Goal: Information Seeking & Learning: Check status

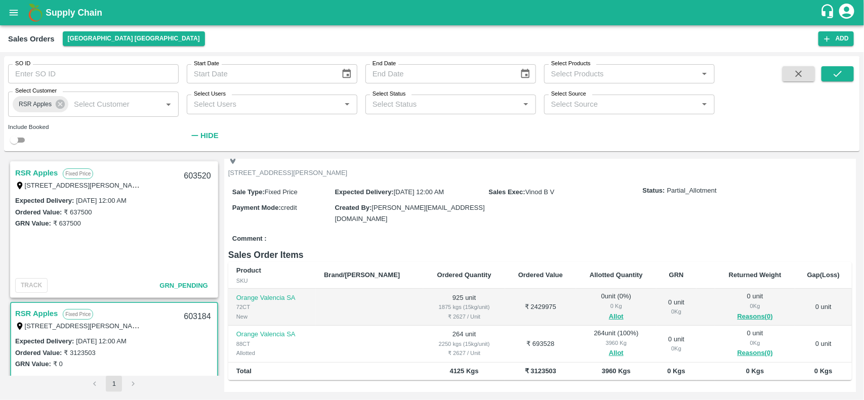
scroll to position [56, 0]
click at [609, 315] on button "Allot" at bounding box center [616, 318] width 15 height 12
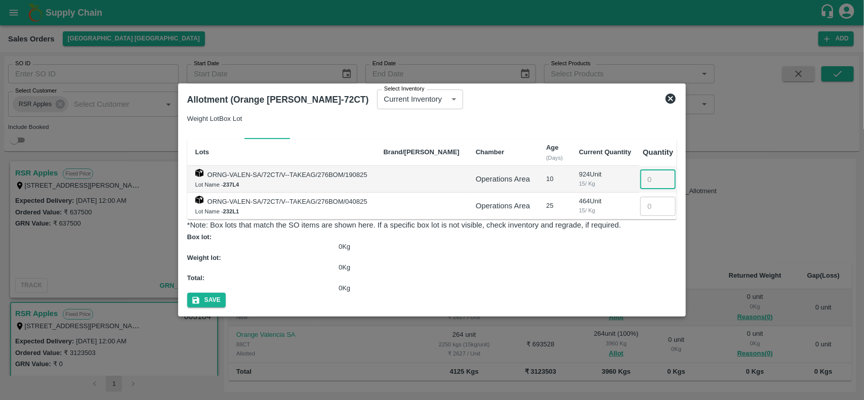
click at [652, 189] on input "number" at bounding box center [657, 179] width 35 height 19
type input "924"
click at [226, 293] on button "Save" at bounding box center [206, 300] width 38 height 15
click at [676, 104] on icon at bounding box center [671, 99] width 10 height 10
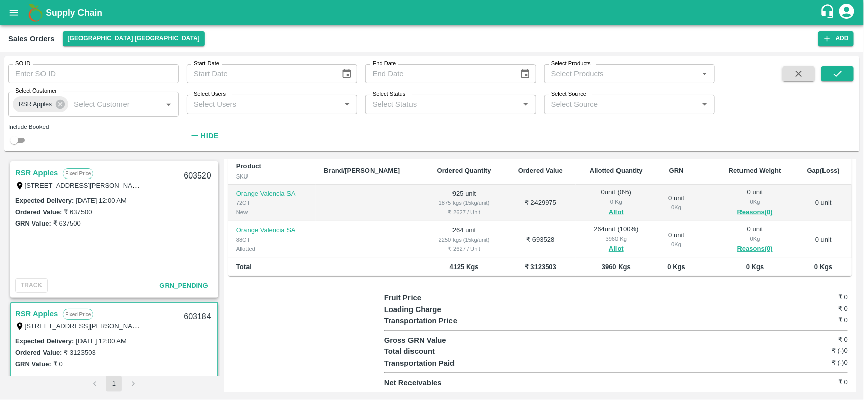
scroll to position [0, 0]
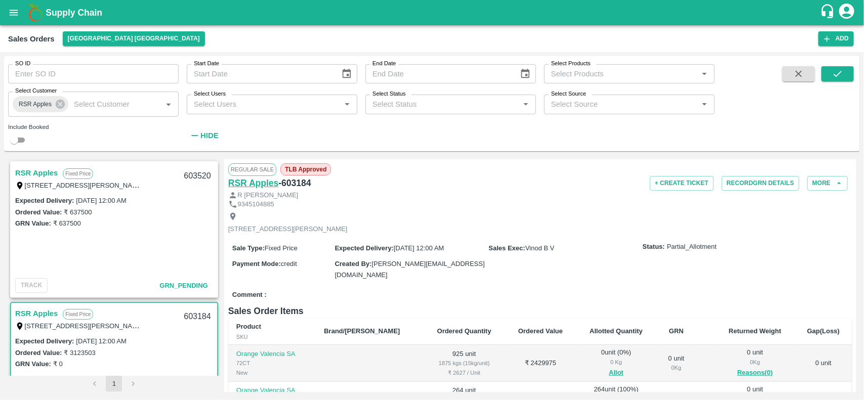
click at [239, 179] on h6 "RSR Apples" at bounding box center [253, 183] width 51 height 14
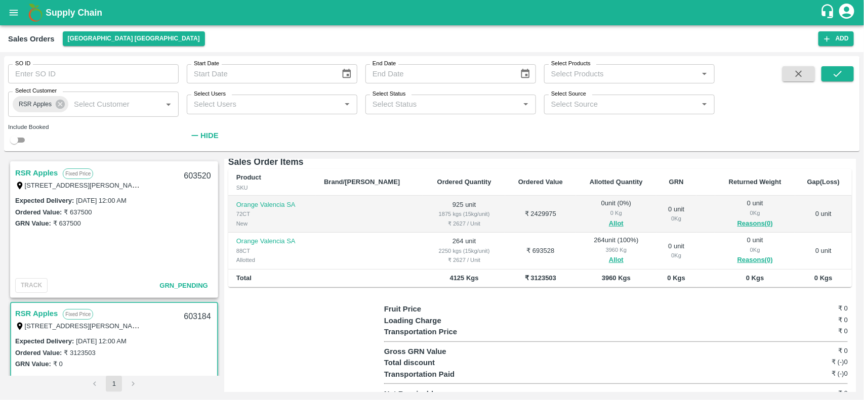
scroll to position [160, 0]
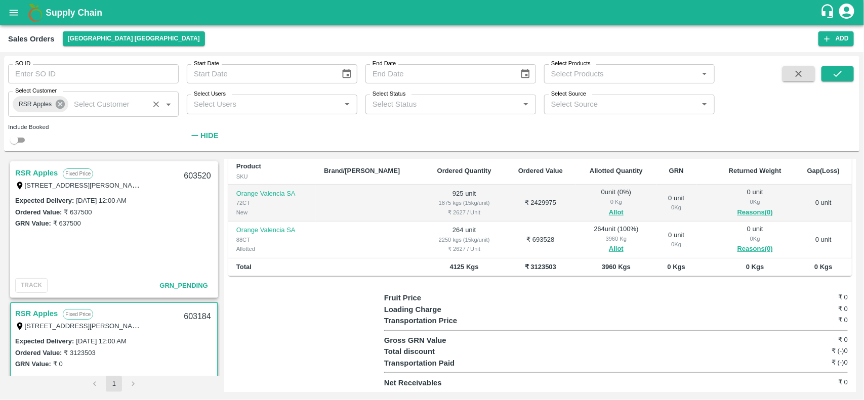
click at [61, 103] on icon at bounding box center [60, 104] width 9 height 9
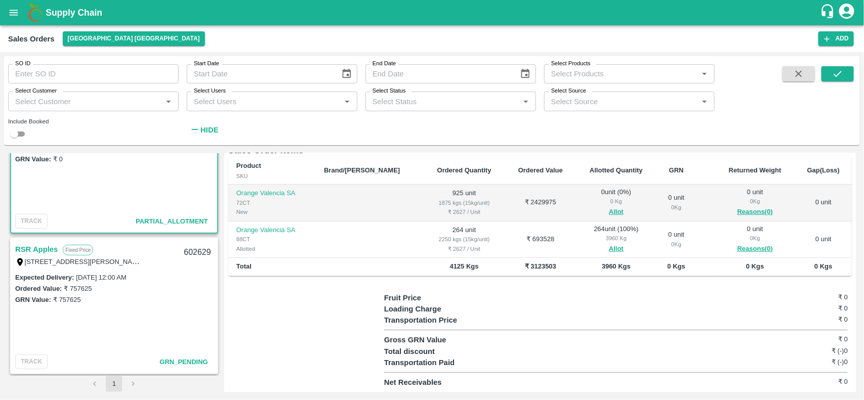
scroll to position [0, 0]
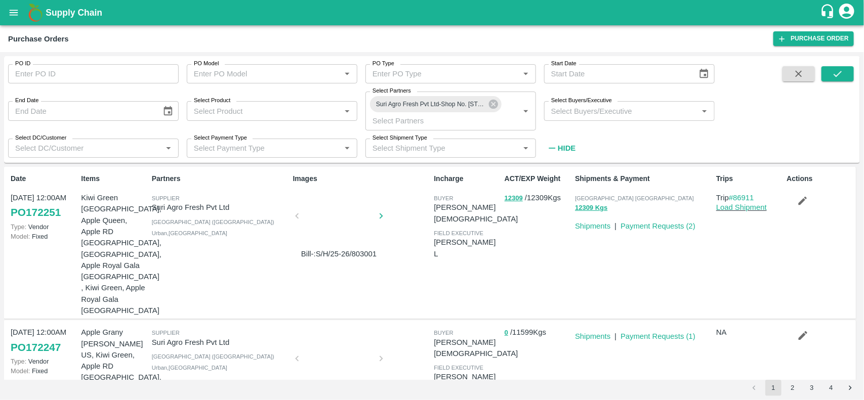
scroll to position [71, 0]
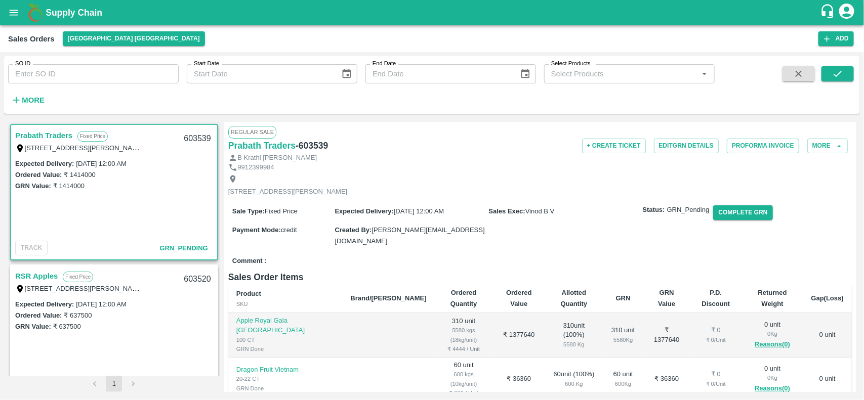
scroll to position [424, 0]
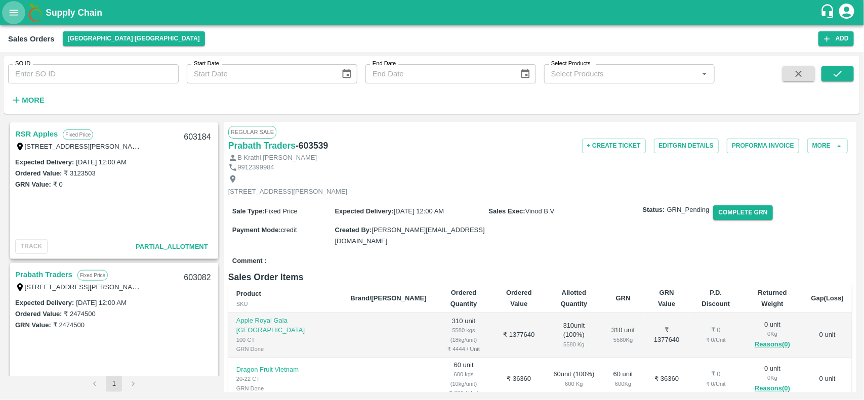
click at [9, 16] on icon "open drawer" at bounding box center [13, 12] width 11 height 11
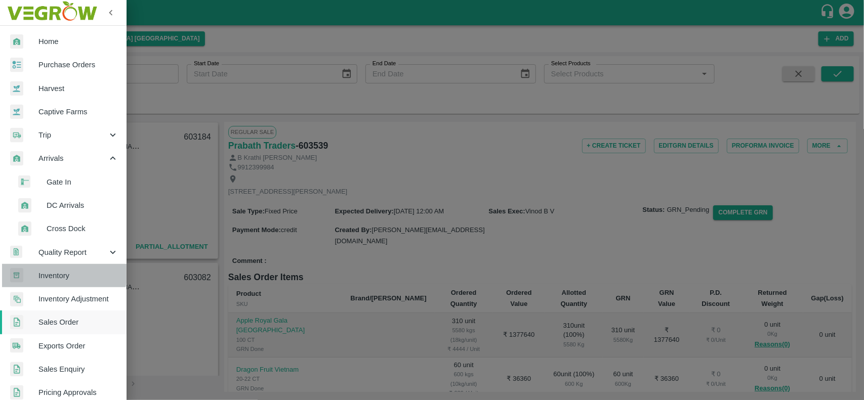
click at [62, 270] on span "Inventory" at bounding box center [78, 275] width 80 height 11
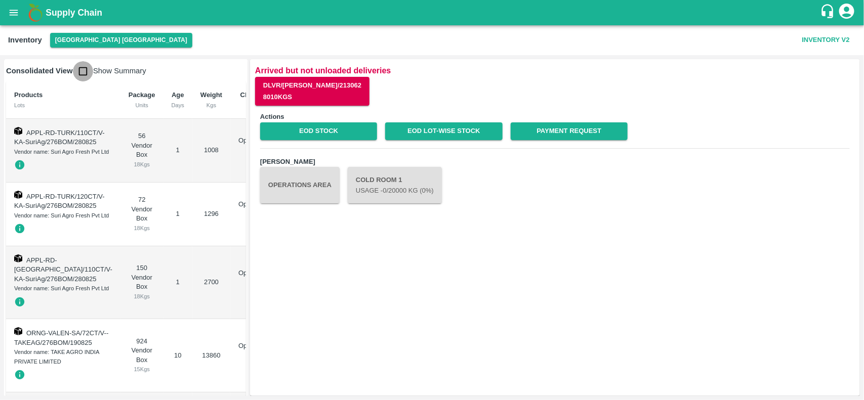
click at [82, 76] on input "checkbox" at bounding box center [83, 71] width 20 height 20
checkbox input "true"
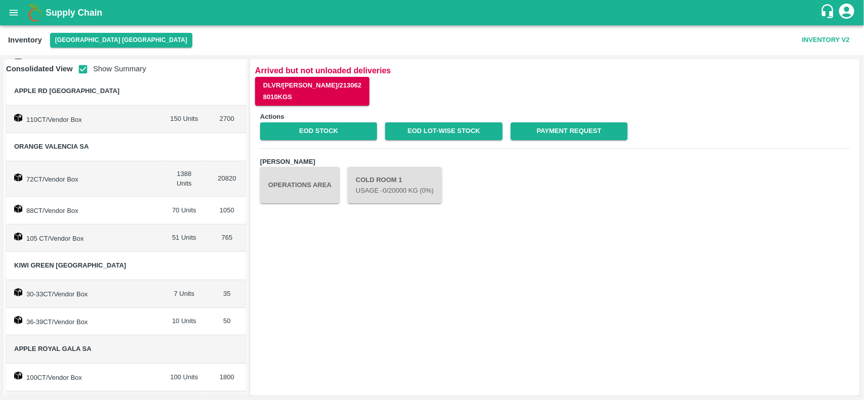
scroll to position [178, 0]
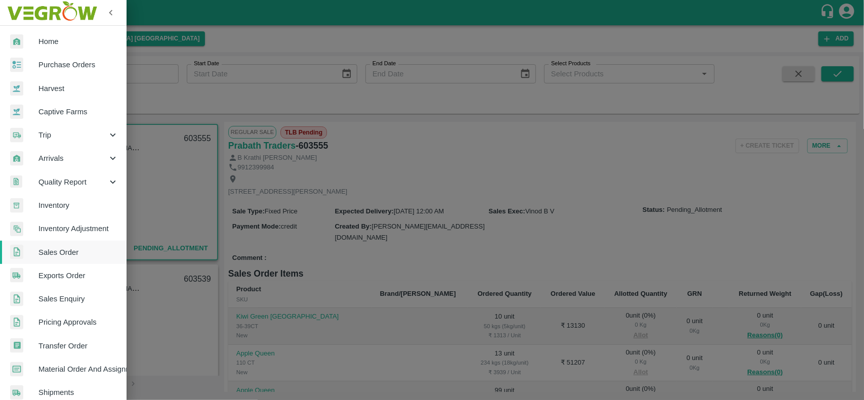
click at [34, 62] on div at bounding box center [24, 65] width 28 height 15
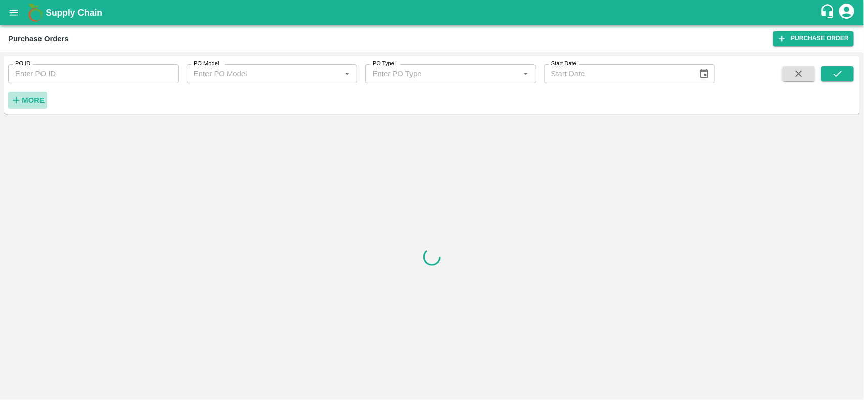
click at [28, 94] on h6 "More" at bounding box center [33, 100] width 23 height 13
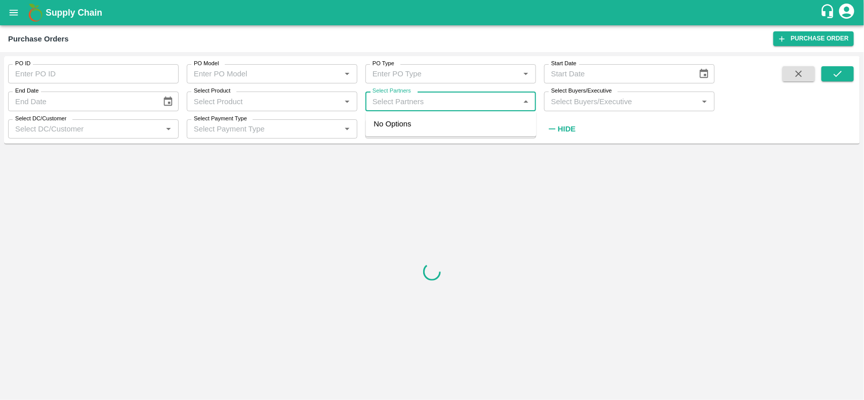
click at [414, 102] on input "Select Partners" at bounding box center [443, 101] width 148 height 13
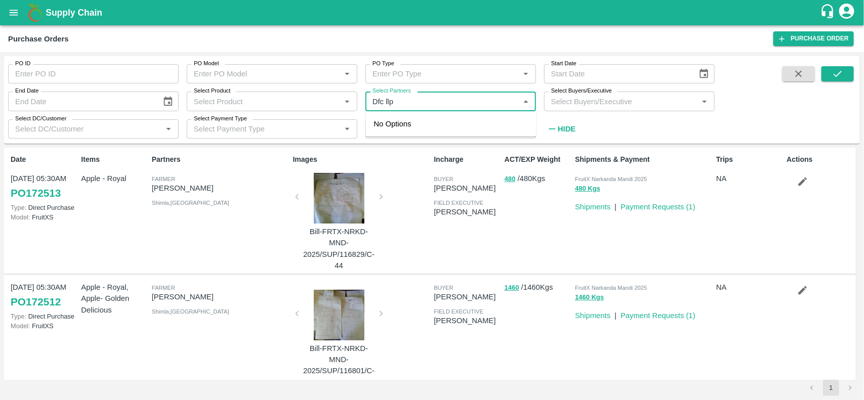
click at [411, 110] on div "Select Partners   *" at bounding box center [450, 101] width 171 height 19
click at [437, 112] on div "No Options" at bounding box center [451, 123] width 171 height 25
type input "Dfc"
click at [383, 158] on input "checkbox" at bounding box center [388, 157] width 20 height 20
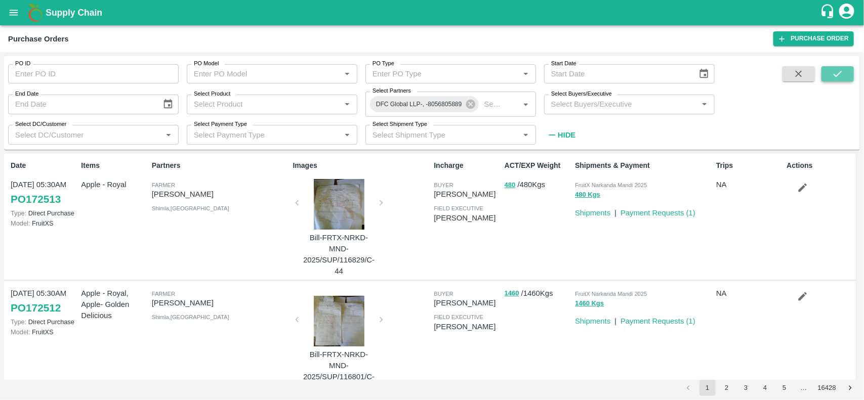
click at [835, 80] on button "submit" at bounding box center [838, 73] width 32 height 15
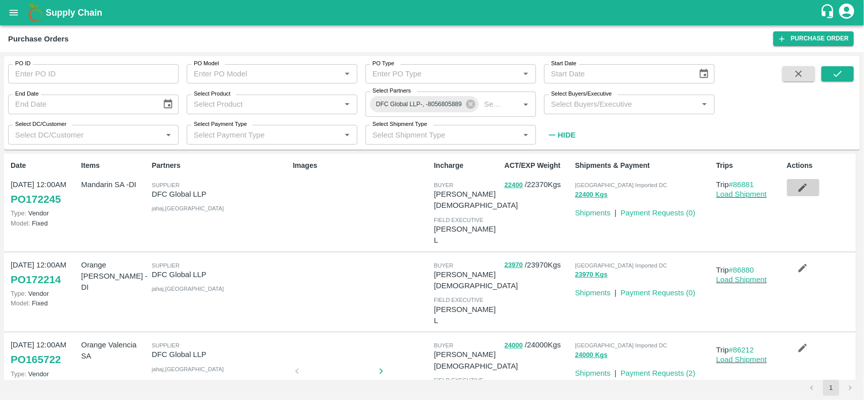
click at [797, 190] on icon "button" at bounding box center [802, 187] width 11 height 11
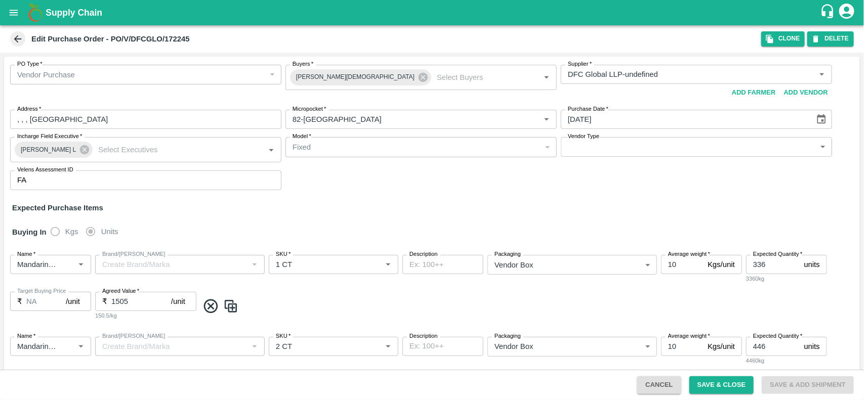
click at [157, 273] on div "Brand/Marka" at bounding box center [180, 264] width 170 height 19
drag, startPoint x: 138, startPoint y: 263, endPoint x: 146, endPoint y: 274, distance: 13.1
click at [146, 274] on div "Brand/Marka" at bounding box center [180, 264] width 170 height 19
drag, startPoint x: 146, startPoint y: 274, endPoint x: 125, endPoint y: 36, distance: 238.3
click at [125, 36] on b "Edit Purchase Order - PO/V/DFCGLO/172245" at bounding box center [110, 39] width 158 height 8
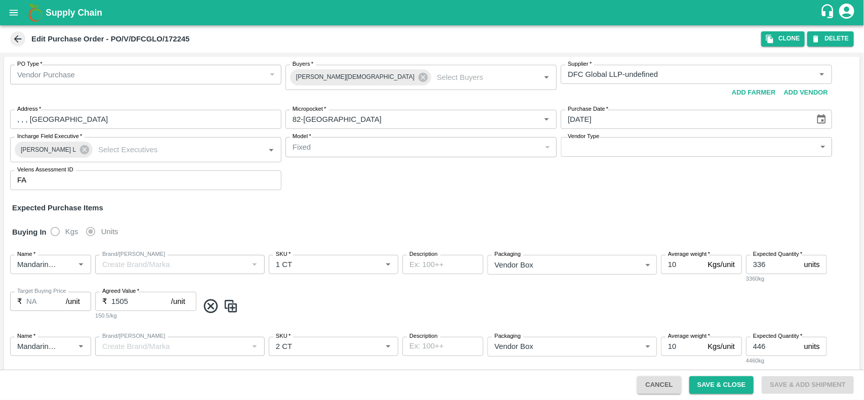
click at [184, 39] on b "Edit Purchase Order - PO/V/DFCGLO/172245" at bounding box center [110, 39] width 158 height 8
copy b "172245"
click at [181, 43] on b "Edit Purchase Order - PO/V/DFCGLO/172245" at bounding box center [110, 39] width 158 height 8
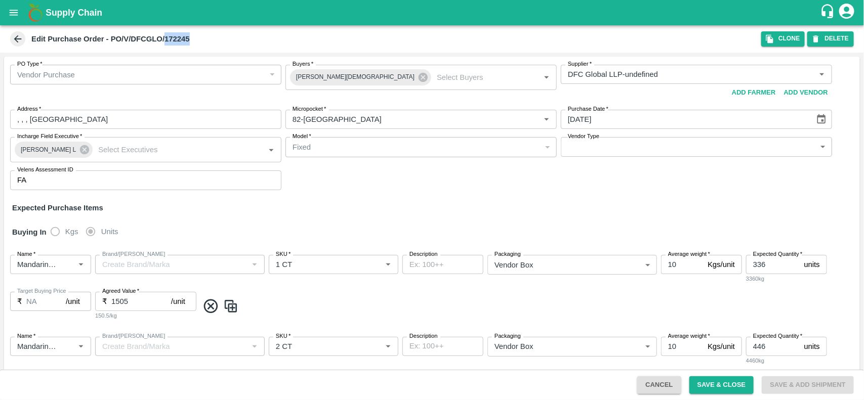
click at [16, 34] on icon at bounding box center [17, 38] width 11 height 11
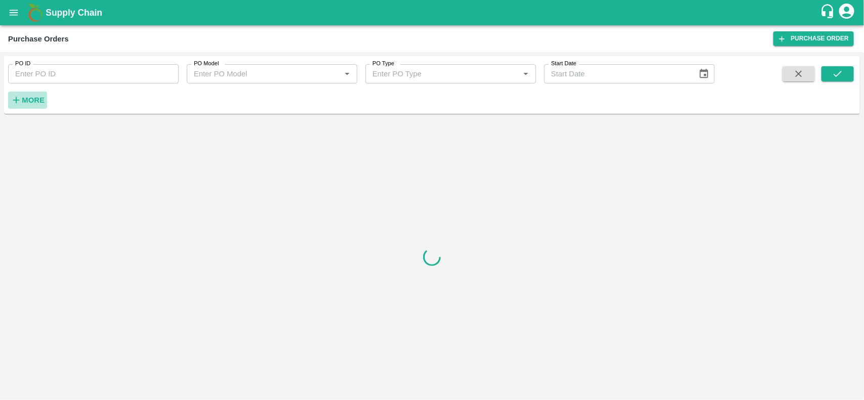
click at [26, 100] on strong "More" at bounding box center [33, 100] width 23 height 8
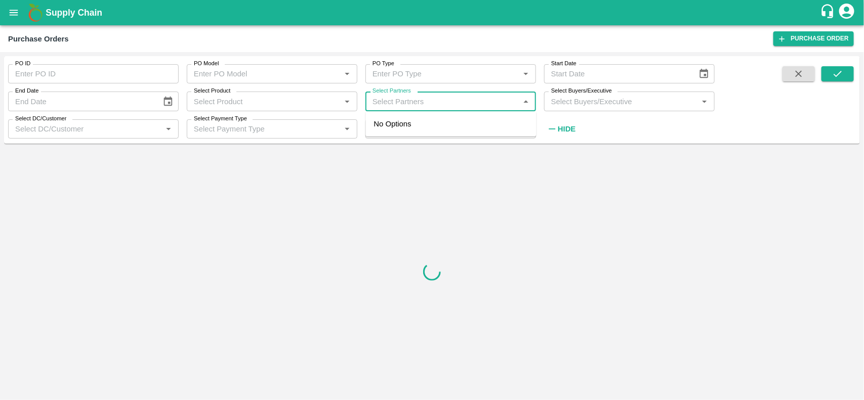
click at [415, 99] on input "Select Partners" at bounding box center [443, 101] width 148 height 13
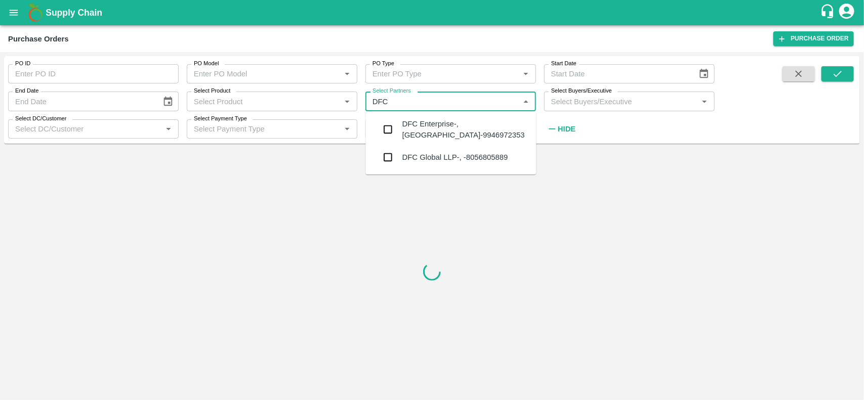
type input "DFC e"
click at [385, 129] on input "checkbox" at bounding box center [388, 129] width 20 height 20
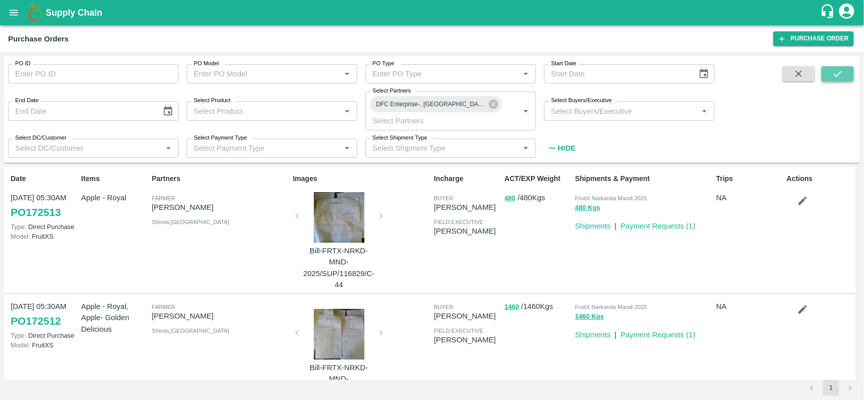
click at [839, 68] on icon "submit" at bounding box center [837, 73] width 11 height 11
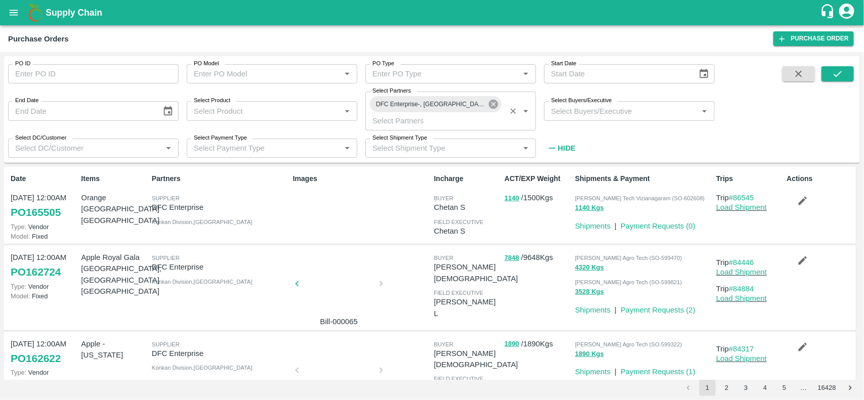
click at [492, 109] on icon at bounding box center [493, 104] width 11 height 11
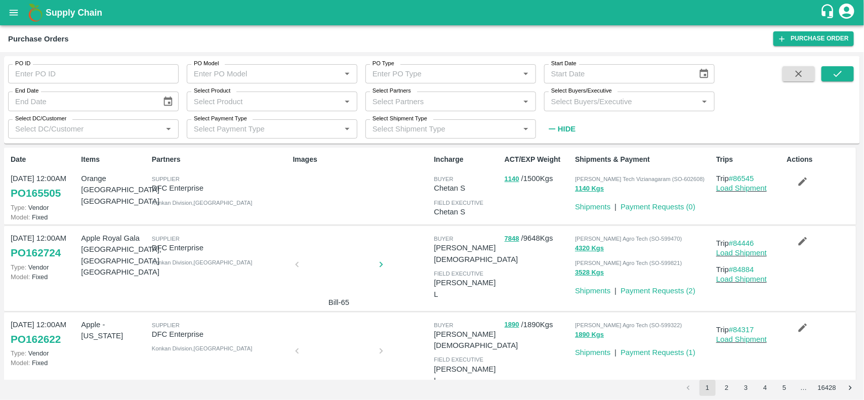
click at [822, 66] on button "submit" at bounding box center [838, 73] width 32 height 15
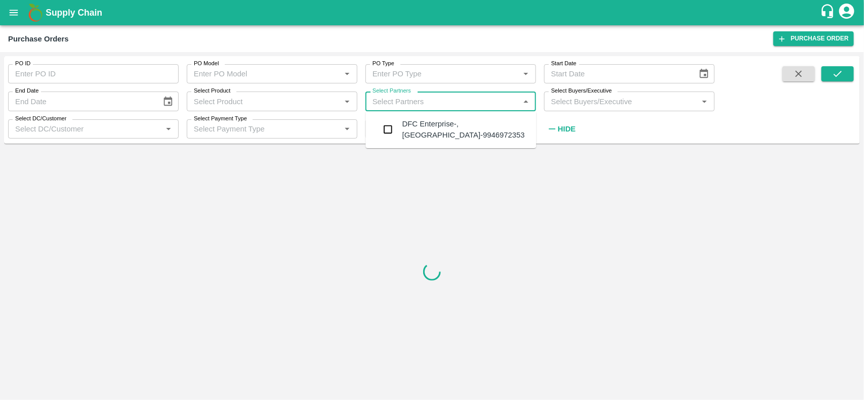
click at [435, 104] on input "Select Partners" at bounding box center [443, 101] width 148 height 13
type input "D"
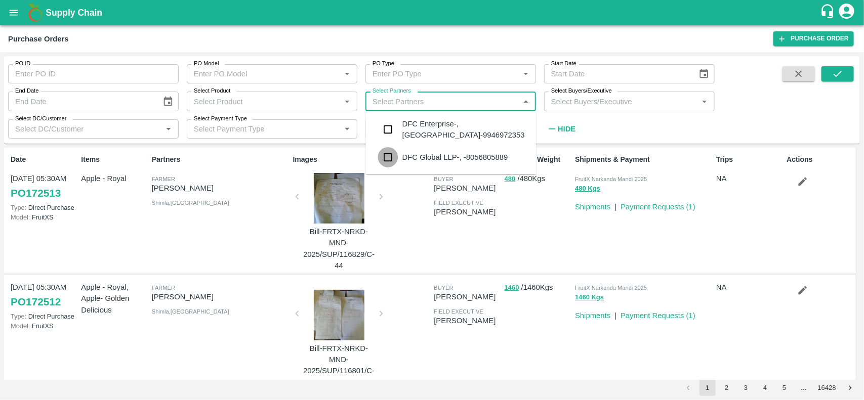
click at [392, 153] on input "checkbox" at bounding box center [388, 157] width 20 height 20
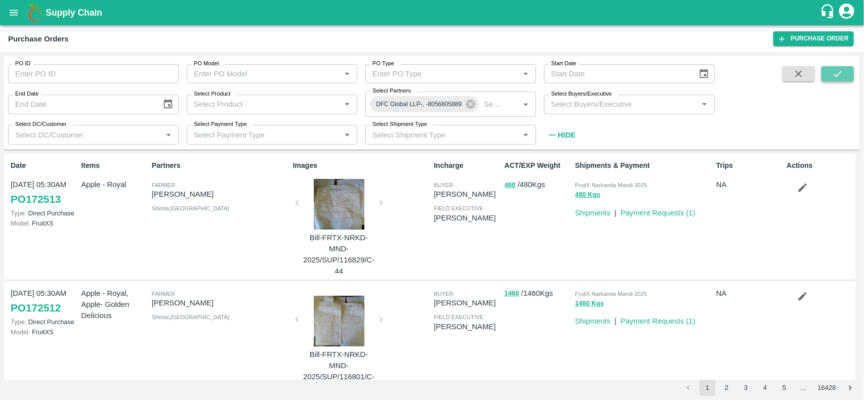
click at [830, 71] on button "submit" at bounding box center [838, 73] width 32 height 15
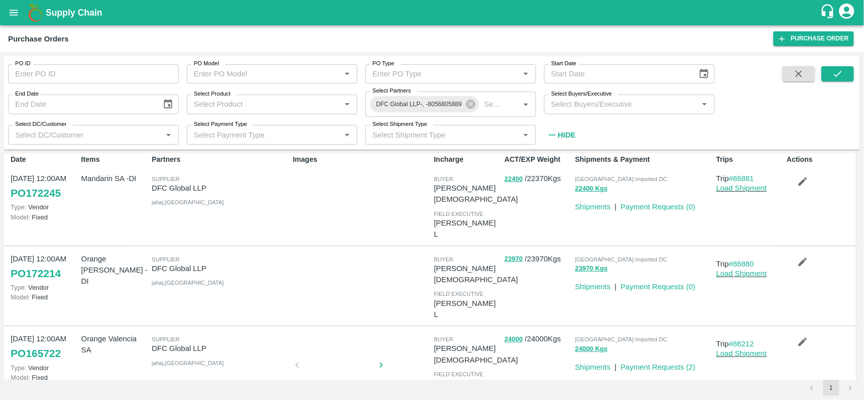
scroll to position [6, 0]
click at [16, 16] on icon "open drawer" at bounding box center [13, 12] width 11 height 11
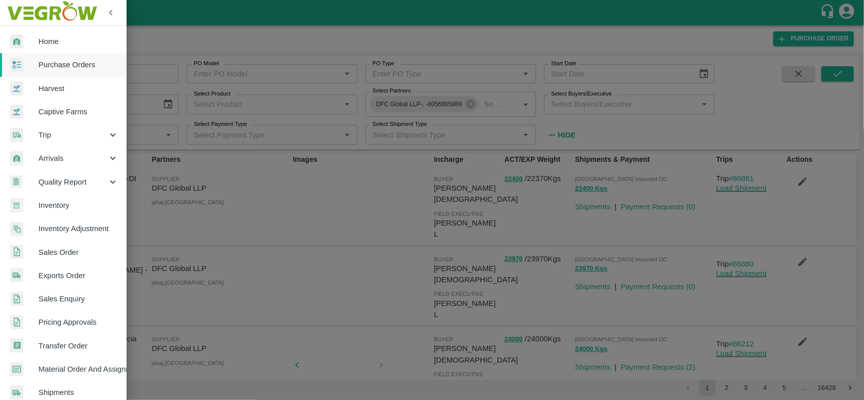
scroll to position [175, 0]
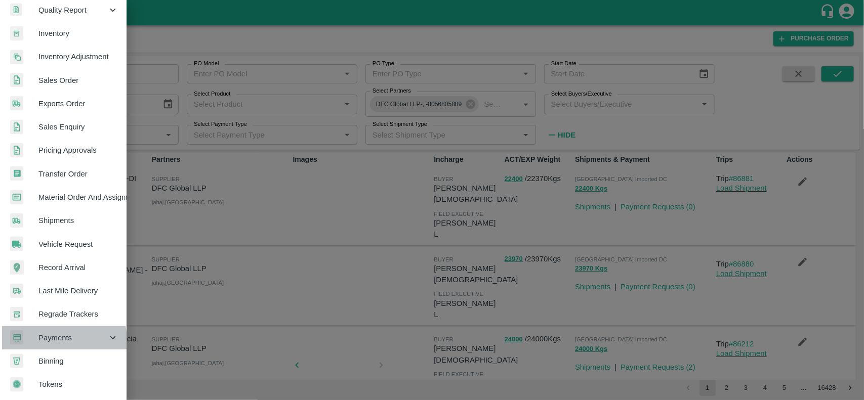
click at [52, 338] on span "Payments" at bounding box center [72, 338] width 69 height 11
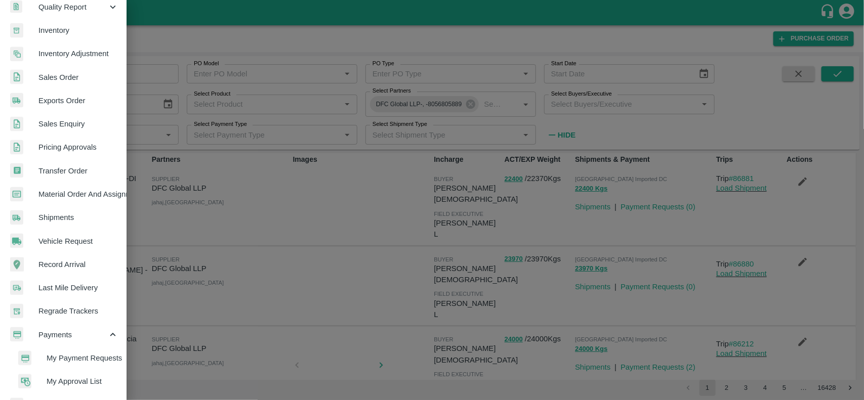
click at [83, 355] on span "My Payment Requests" at bounding box center [83, 358] width 72 height 11
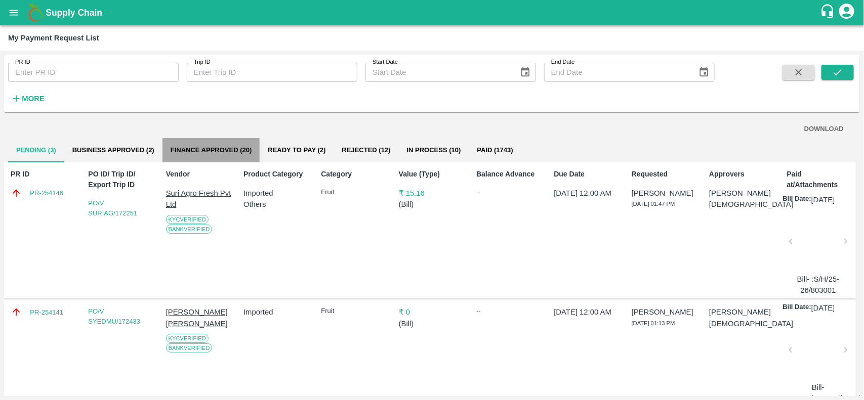
click at [226, 154] on button "Finance Approved (20)" at bounding box center [211, 150] width 98 height 24
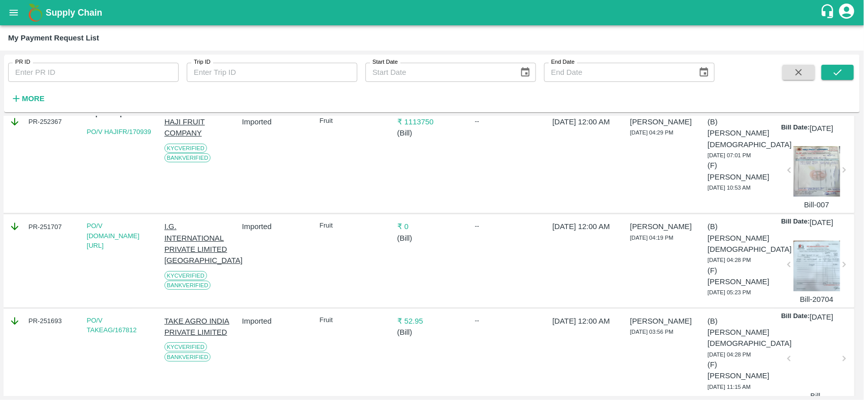
scroll to position [0, 2]
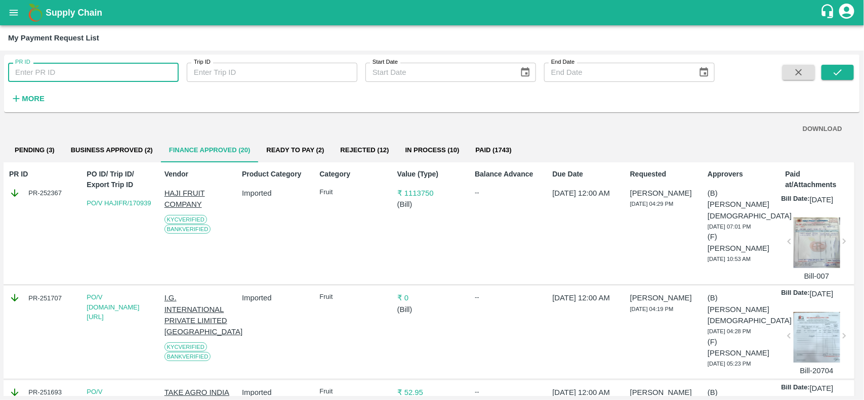
click at [75, 67] on input "PR ID" at bounding box center [93, 72] width 171 height 19
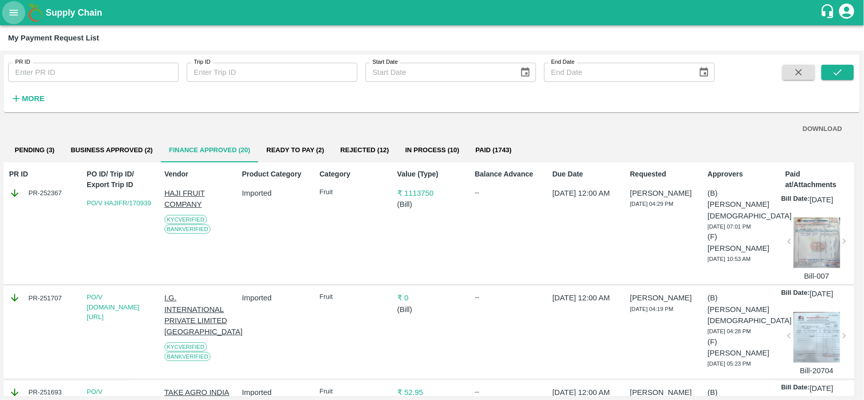
click at [19, 17] on icon "open drawer" at bounding box center [13, 12] width 11 height 11
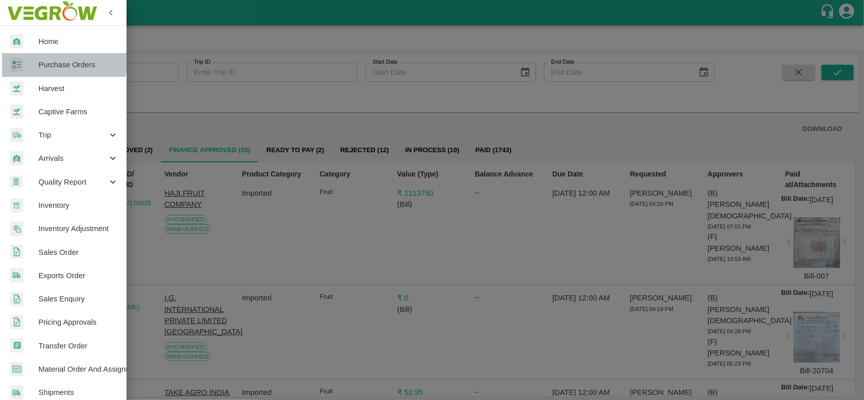
click at [49, 57] on link "Purchase Orders" at bounding box center [63, 64] width 127 height 23
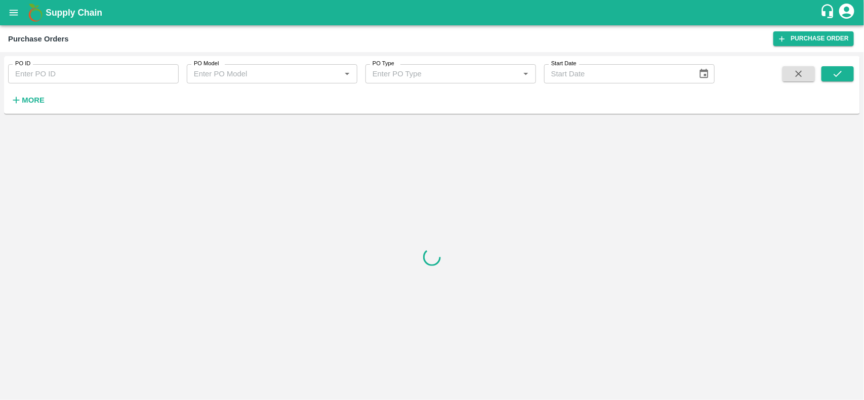
click at [51, 75] on input "PO ID" at bounding box center [93, 73] width 171 height 19
type input "171324"
click at [841, 83] on span at bounding box center [838, 87] width 32 height 42
click at [837, 77] on icon "submit" at bounding box center [837, 73] width 11 height 11
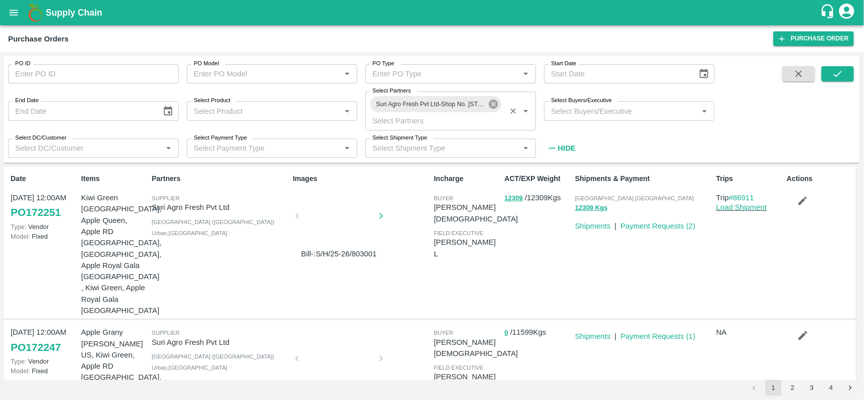
scroll to position [71, 0]
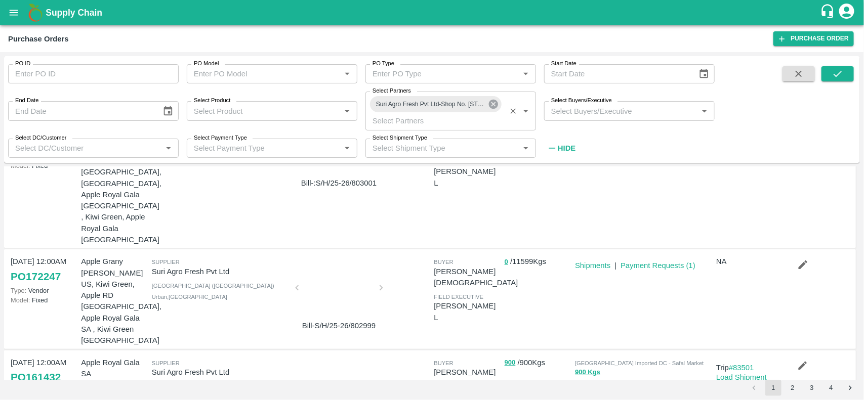
click at [494, 105] on icon at bounding box center [493, 104] width 11 height 11
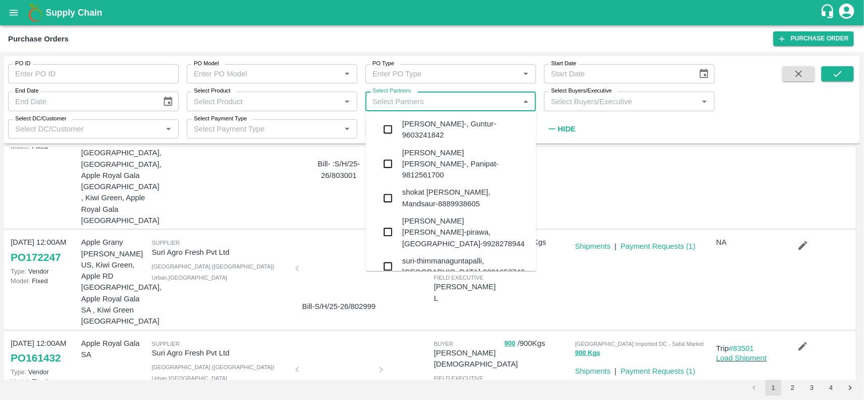
click at [445, 99] on input "Select Partners" at bounding box center [443, 101] width 148 height 13
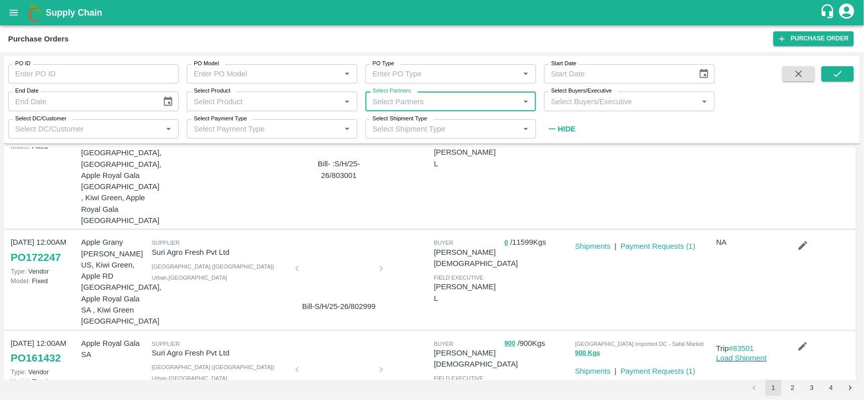
click at [406, 97] on input "Select Partners" at bounding box center [443, 101] width 148 height 13
click at [231, 99] on input "Select Product" at bounding box center [264, 101] width 148 height 13
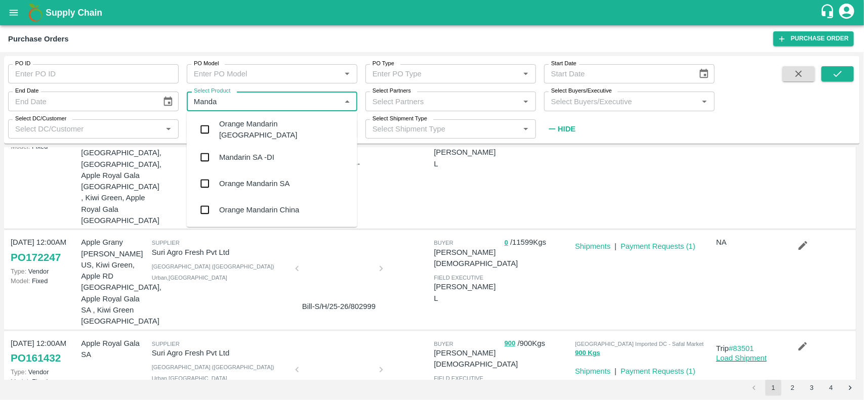
type input "Mandar"
click at [229, 129] on div "Orange Mandarin [GEOGRAPHIC_DATA]" at bounding box center [284, 129] width 130 height 23
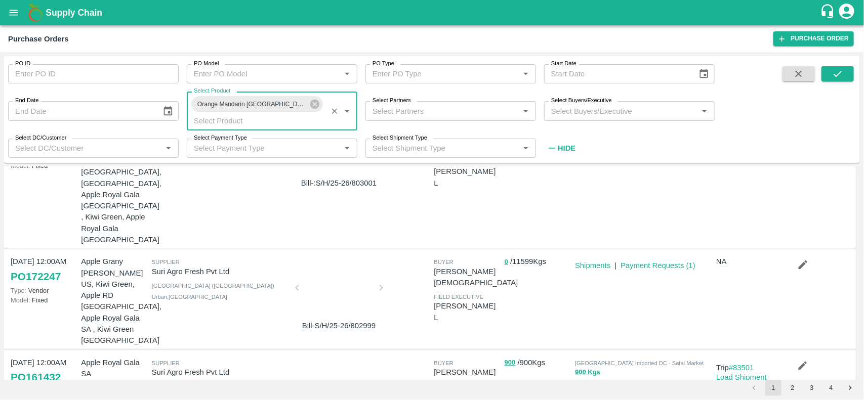
click at [300, 114] on input "Select Product" at bounding box center [257, 120] width 135 height 13
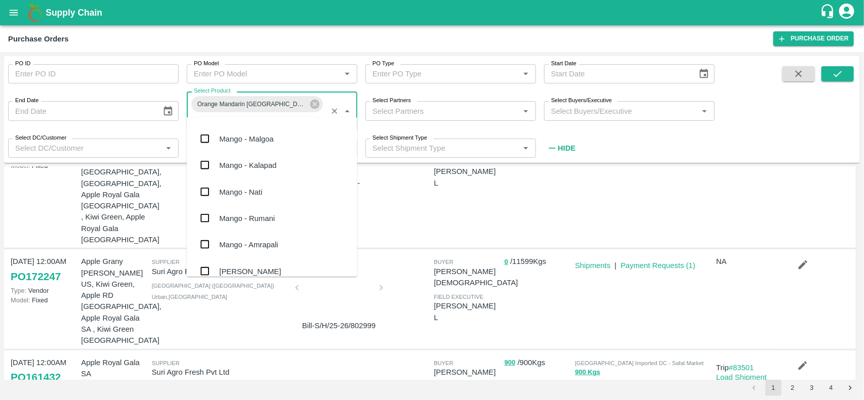
scroll to position [267, 0]
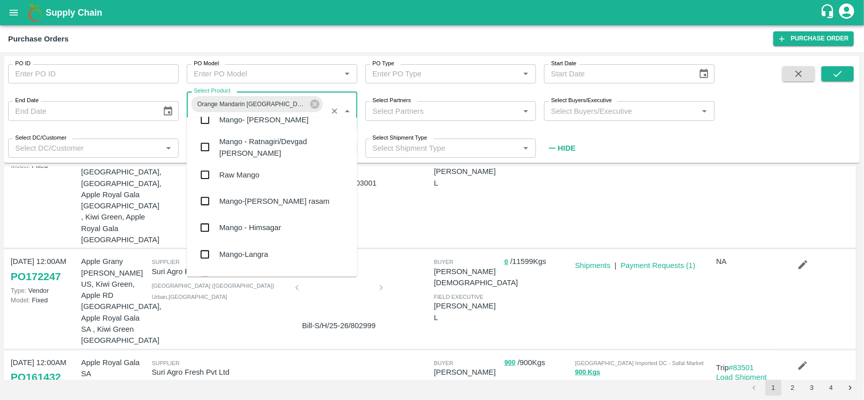
type input "Man"
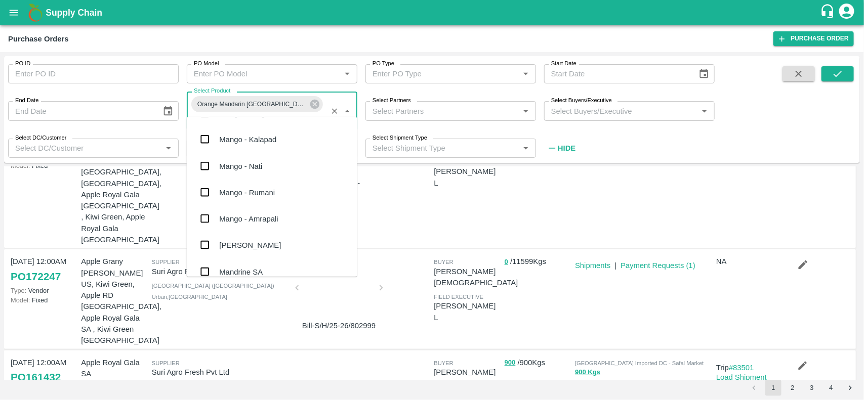
scroll to position [623, 0]
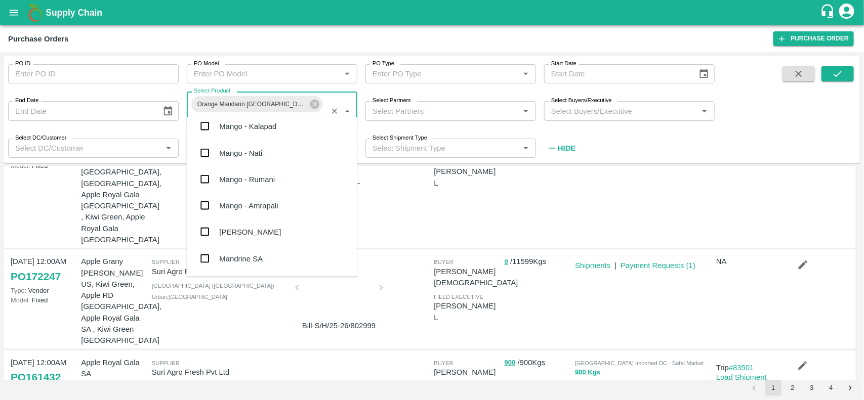
click at [236, 254] on div "Mandrine SA" at bounding box center [241, 258] width 44 height 11
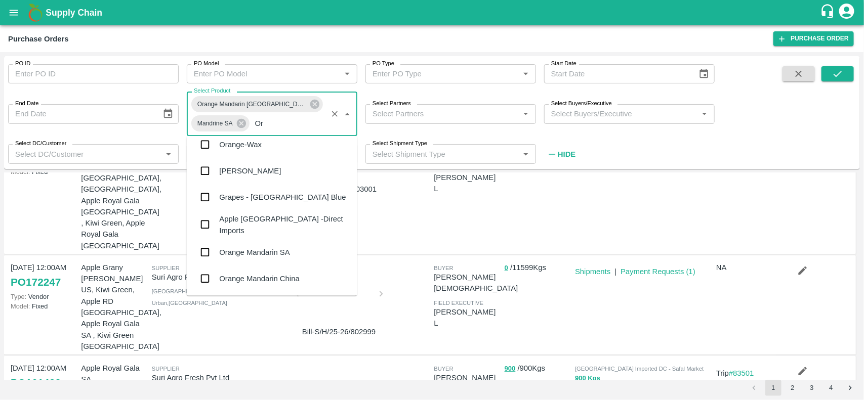
type input "Ora"
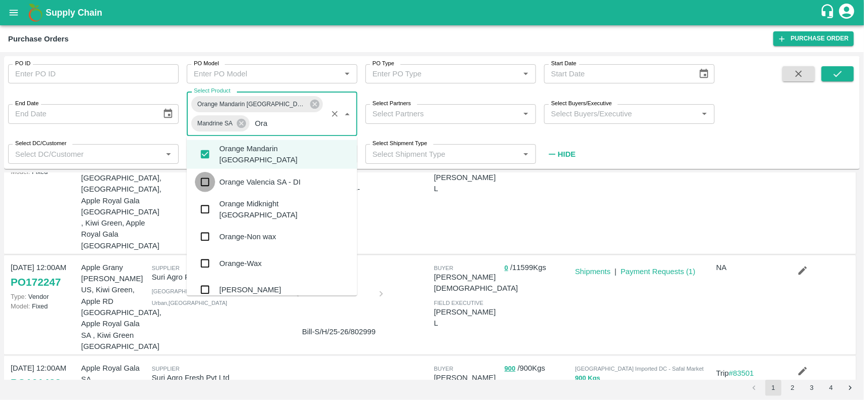
click at [200, 181] on input "checkbox" at bounding box center [205, 182] width 20 height 20
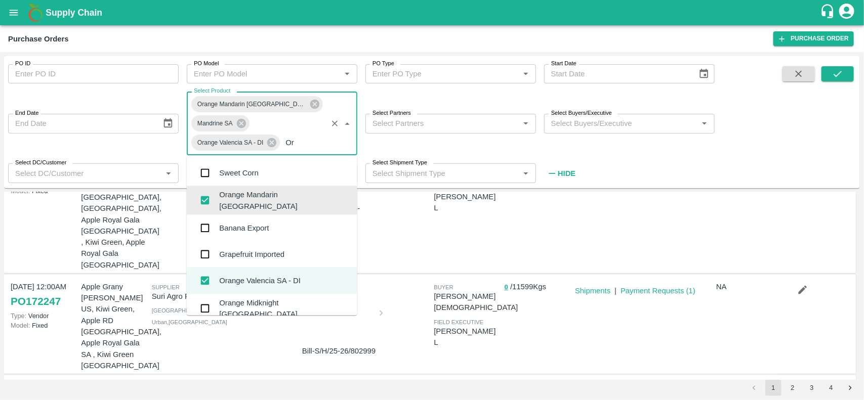
type input "Ora"
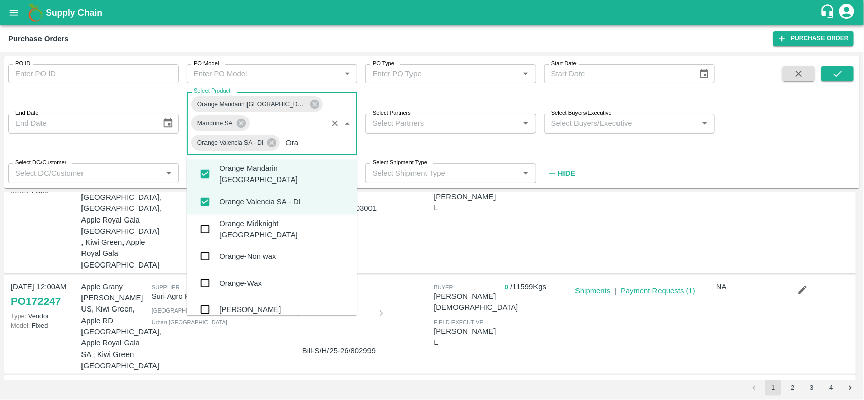
scroll to position [218, 0]
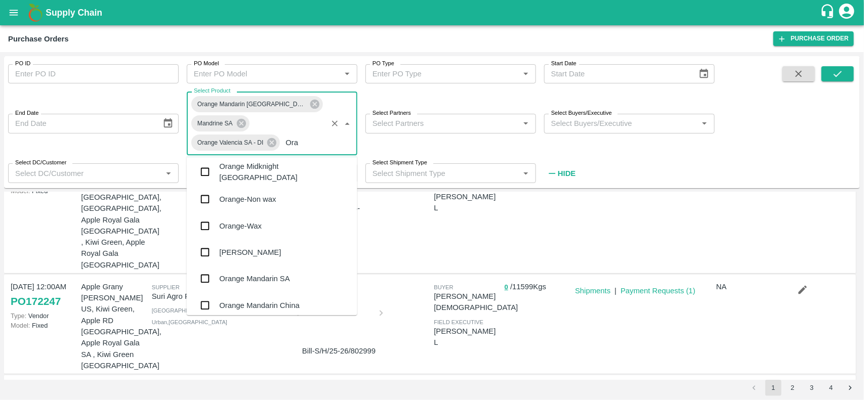
click at [260, 274] on div "Orange Mandarin SA" at bounding box center [254, 278] width 70 height 11
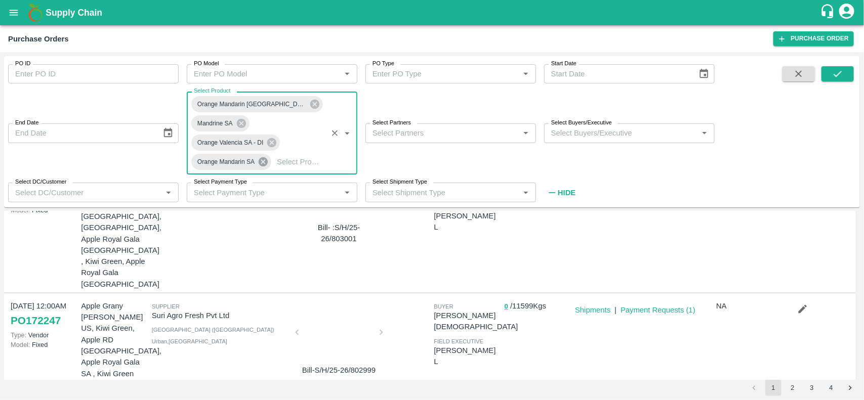
click at [262, 165] on icon at bounding box center [263, 161] width 9 height 9
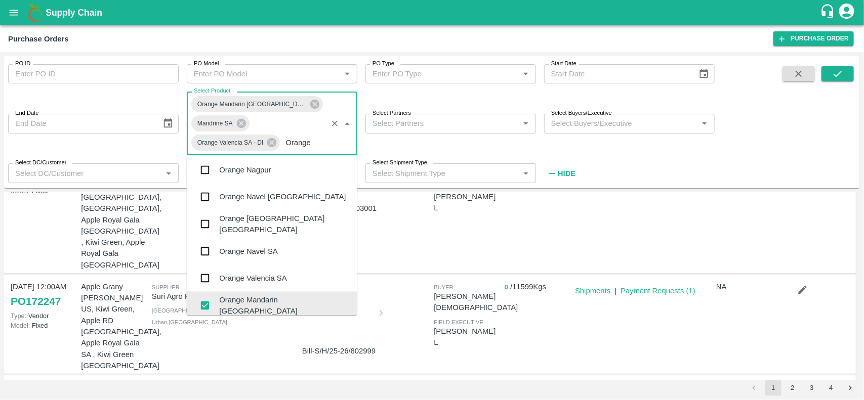
scroll to position [3, 0]
type input "Orange V"
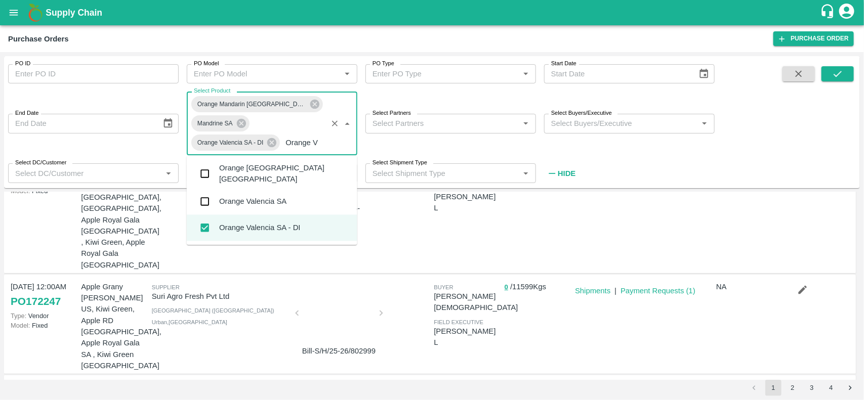
click at [259, 198] on div "Orange Valencia SA" at bounding box center [252, 201] width 67 height 11
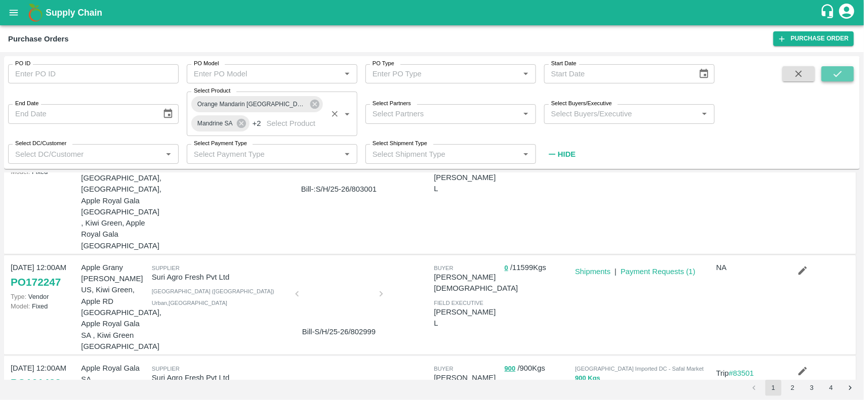
click at [829, 71] on button "submit" at bounding box center [838, 73] width 32 height 15
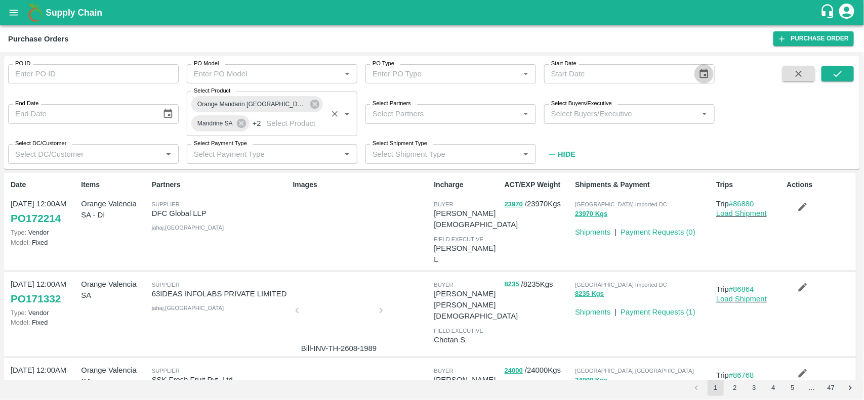
click at [702, 71] on icon "Choose date" at bounding box center [704, 74] width 9 height 10
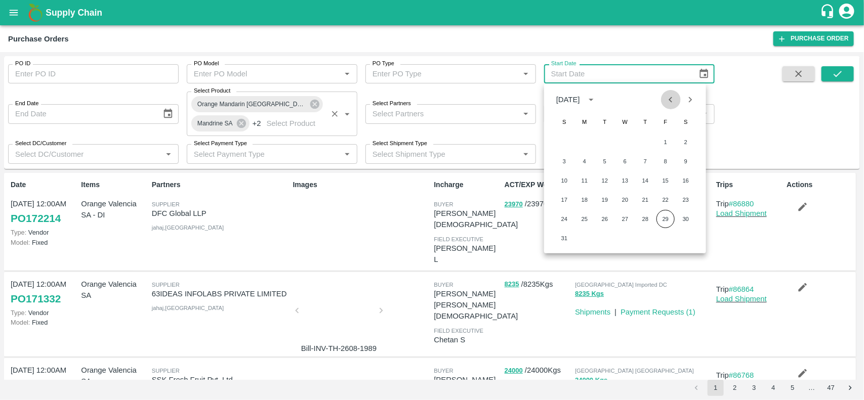
click at [666, 103] on icon "Previous month" at bounding box center [670, 99] width 11 height 11
click at [605, 143] on button "1" at bounding box center [605, 142] width 18 height 18
type input "[DATE]"
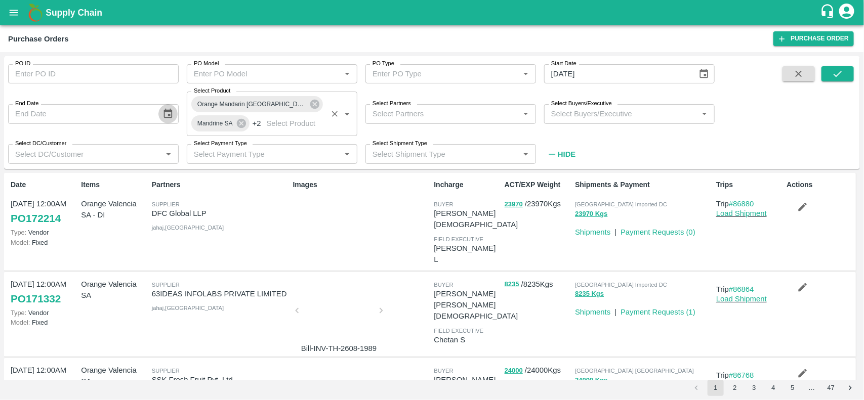
click at [173, 115] on icon "Choose date" at bounding box center [167, 113] width 11 height 11
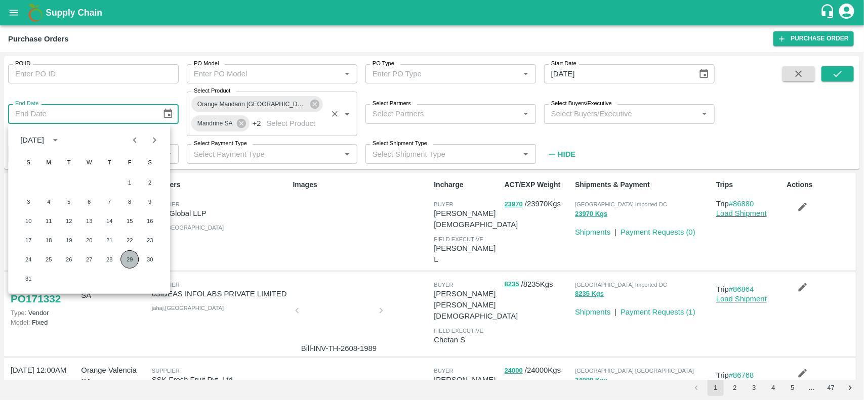
click at [125, 254] on button "29" at bounding box center [129, 260] width 18 height 18
type input "[DATE]"
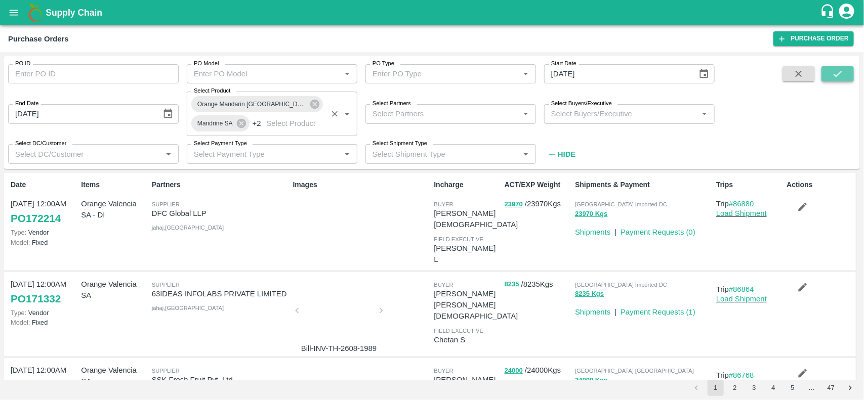
click at [839, 76] on icon "submit" at bounding box center [837, 73] width 11 height 11
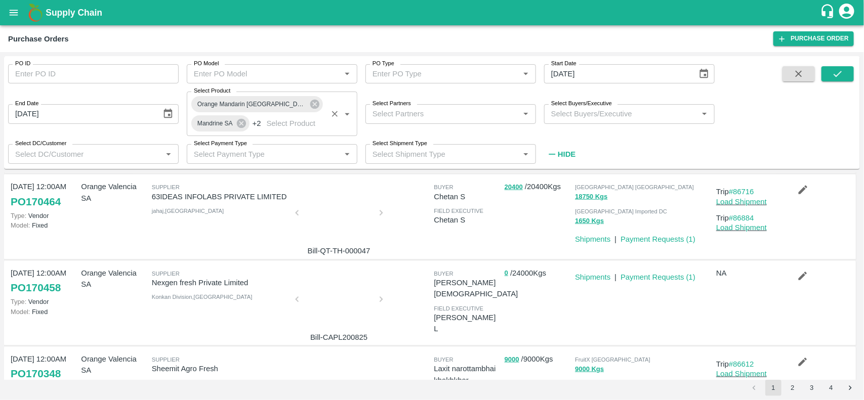
scroll to position [610, 0]
click at [833, 388] on button "4" at bounding box center [831, 388] width 16 height 16
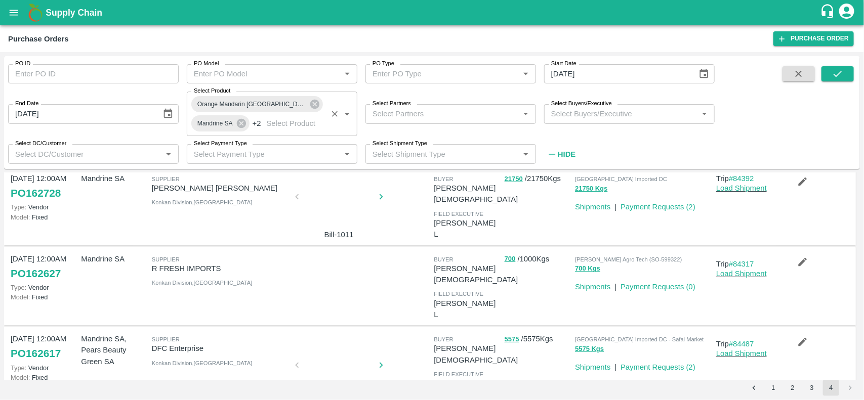
scroll to position [0, 0]
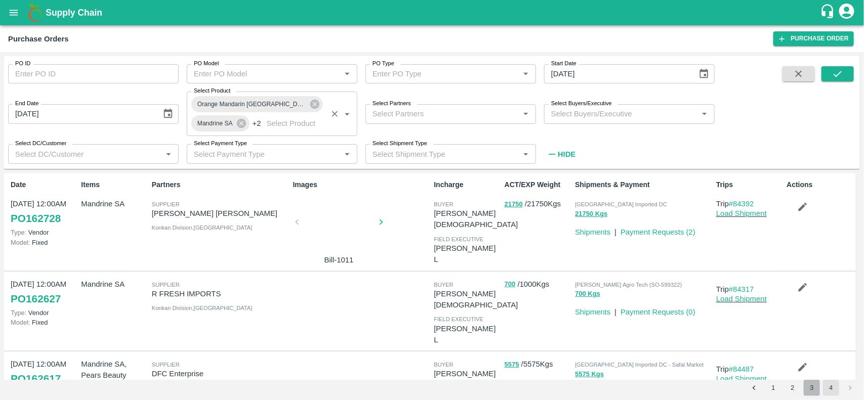
click at [813, 385] on button "3" at bounding box center [812, 388] width 16 height 16
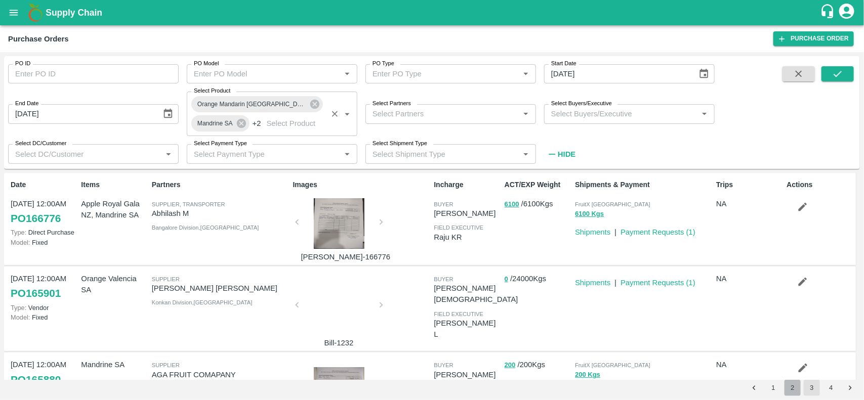
click at [794, 388] on button "2" at bounding box center [793, 388] width 16 height 16
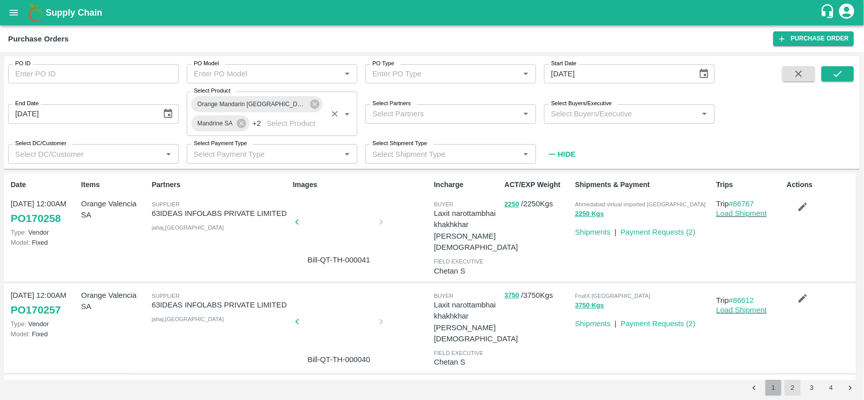
click at [778, 389] on button "1" at bounding box center [773, 388] width 16 height 16
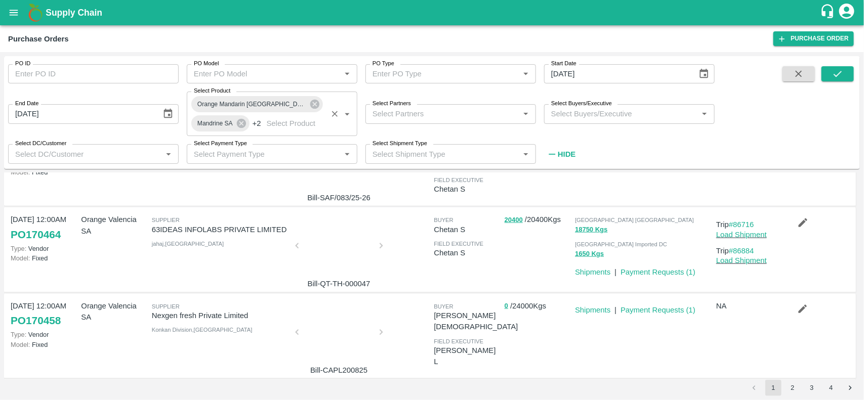
scroll to position [575, 0]
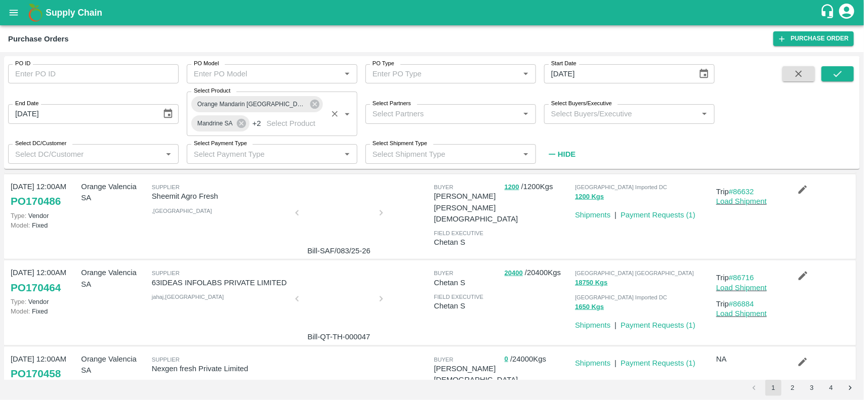
click at [538, 354] on p "0 / 24000 Kgs" at bounding box center [538, 360] width 66 height 12
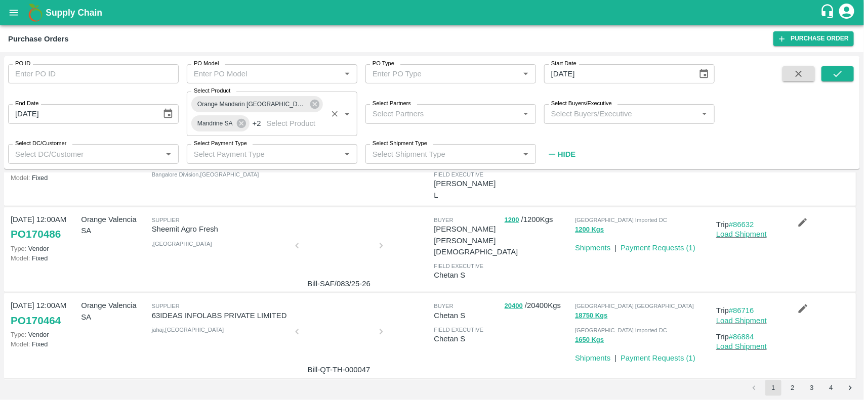
scroll to position [610, 0]
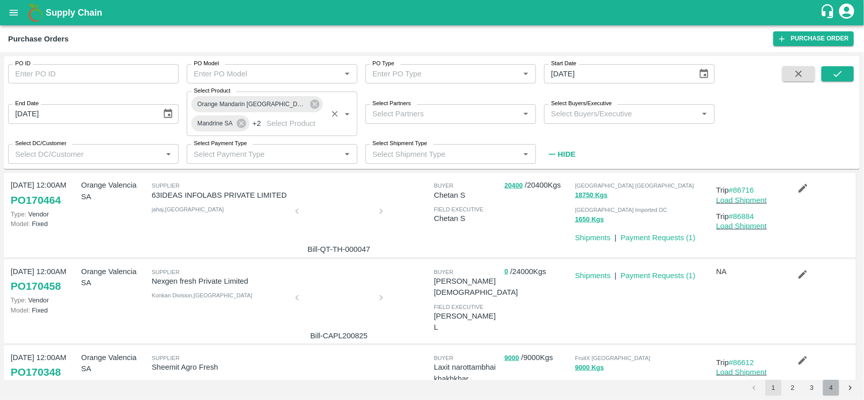
click at [833, 390] on button "4" at bounding box center [831, 388] width 16 height 16
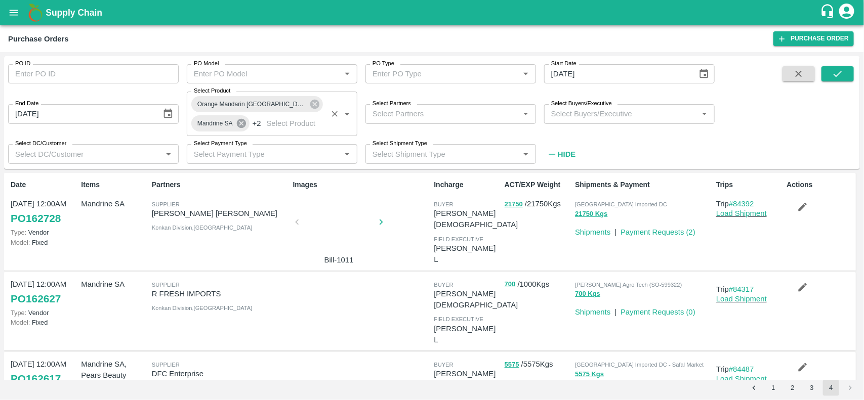
click at [245, 127] on icon at bounding box center [241, 123] width 11 height 11
click at [310, 109] on icon at bounding box center [314, 104] width 9 height 9
click at [258, 125] on icon at bounding box center [260, 123] width 9 height 9
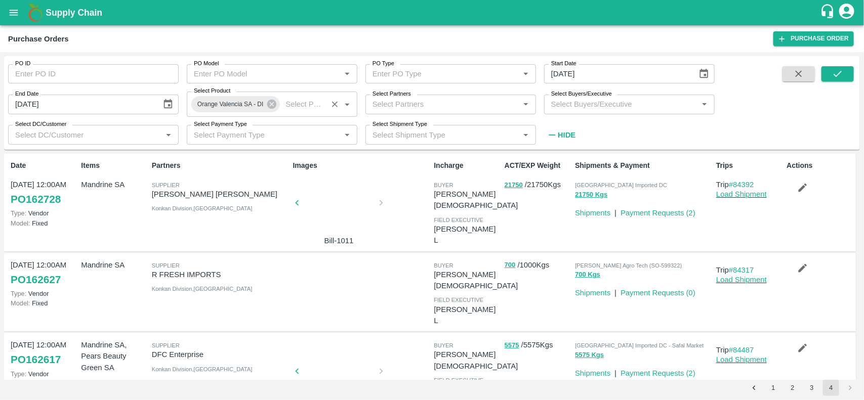
click at [266, 110] on div "Orange Valencia SA - DI" at bounding box center [235, 104] width 89 height 16
click at [269, 107] on icon at bounding box center [271, 104] width 9 height 9
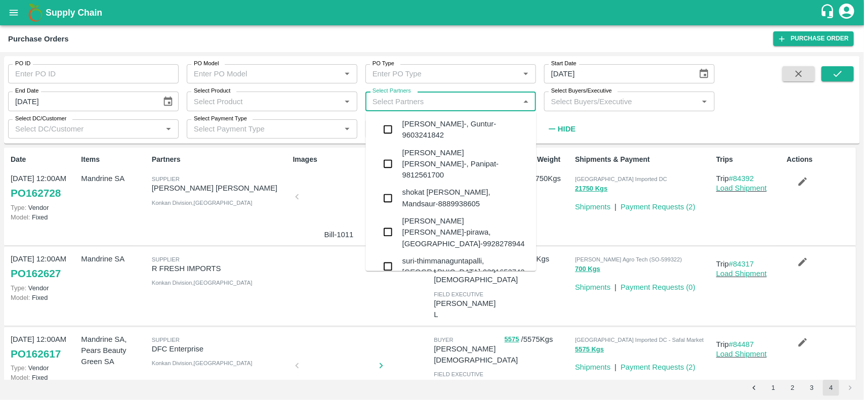
click at [393, 99] on input "Select Partners" at bounding box center [443, 101] width 148 height 13
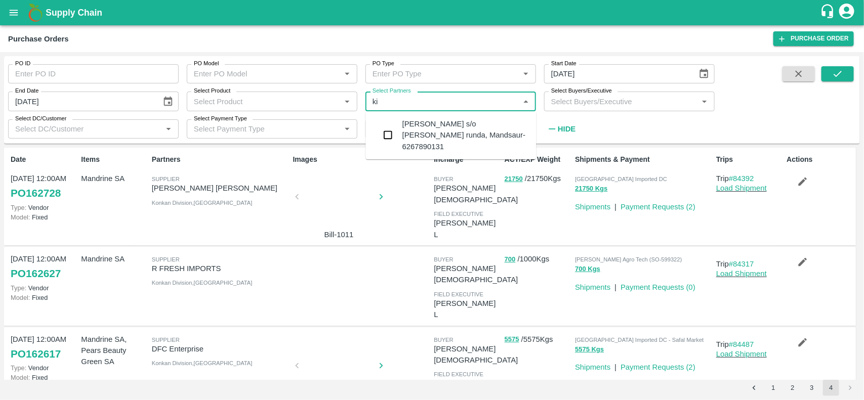
type input "k"
type input "narayanswam"
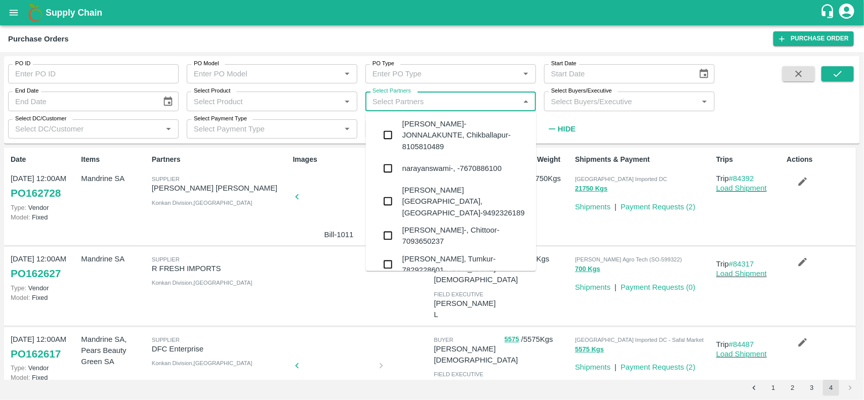
type input "y"
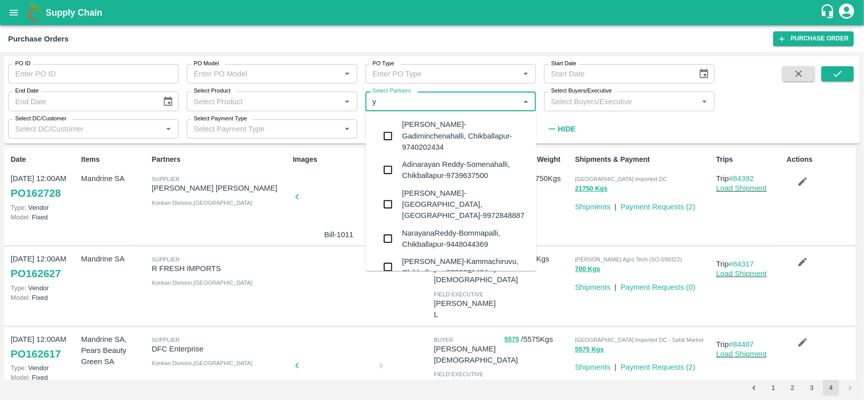
scroll to position [0, 0]
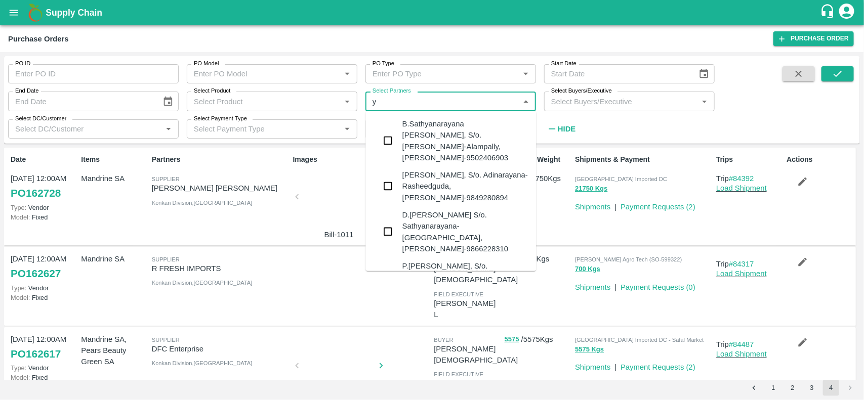
click at [412, 101] on input "Select Partners" at bounding box center [443, 101] width 148 height 13
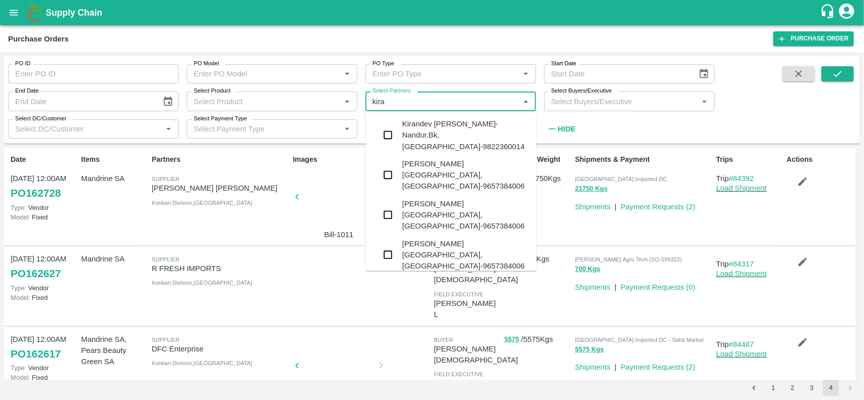
type input "kiran"
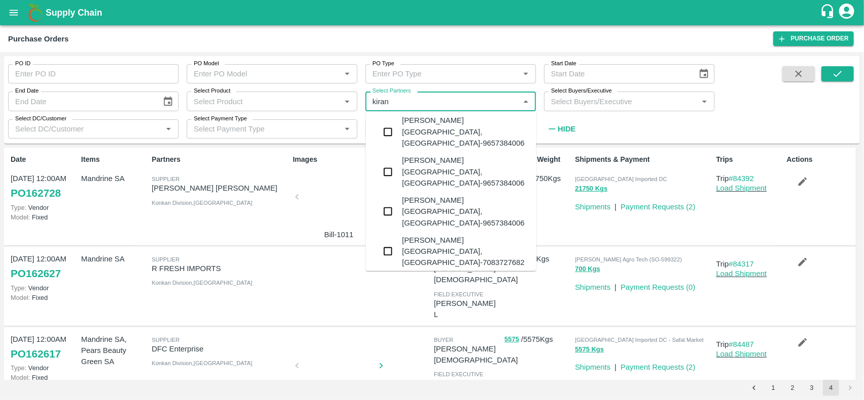
click at [397, 303] on input "checkbox" at bounding box center [388, 313] width 20 height 20
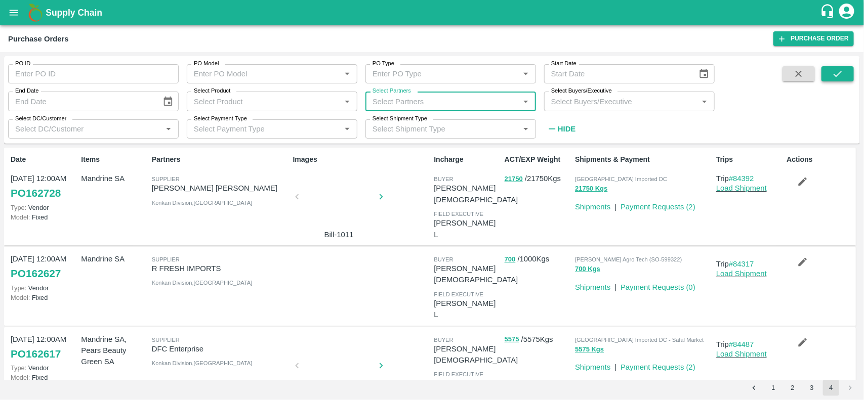
click at [828, 72] on button "submit" at bounding box center [838, 73] width 32 height 15
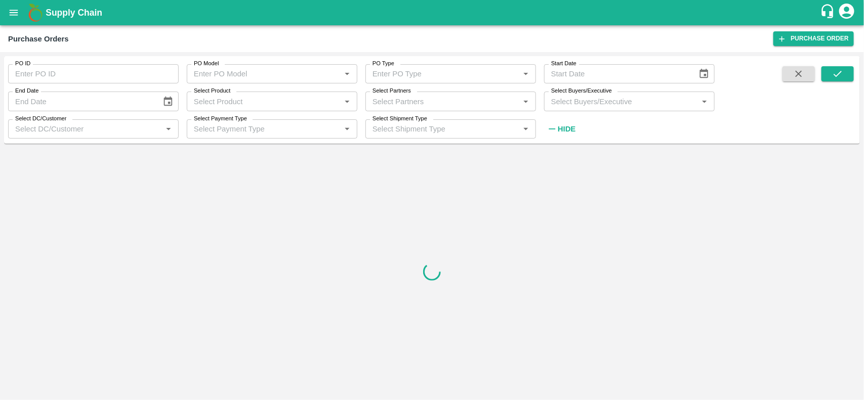
click at [436, 102] on input "Select Partners" at bounding box center [443, 101] width 148 height 13
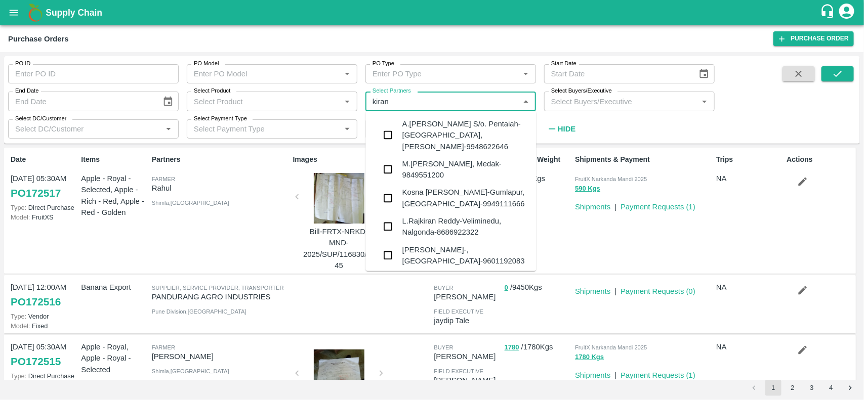
type input "kiran"
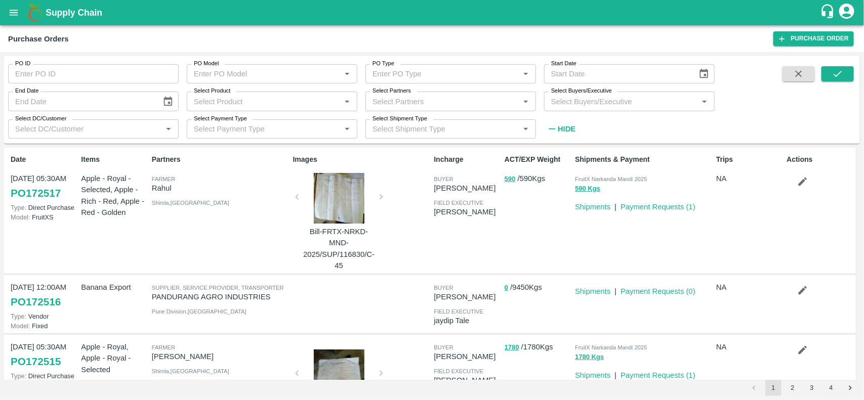
click at [682, 246] on div "Shipments & Payment FruitX Narkanda Mandi 2025 590 Kgs Shipments | Payment Requ…" at bounding box center [641, 210] width 141 height 121
click at [426, 101] on input "Select Partners" at bounding box center [443, 101] width 148 height 13
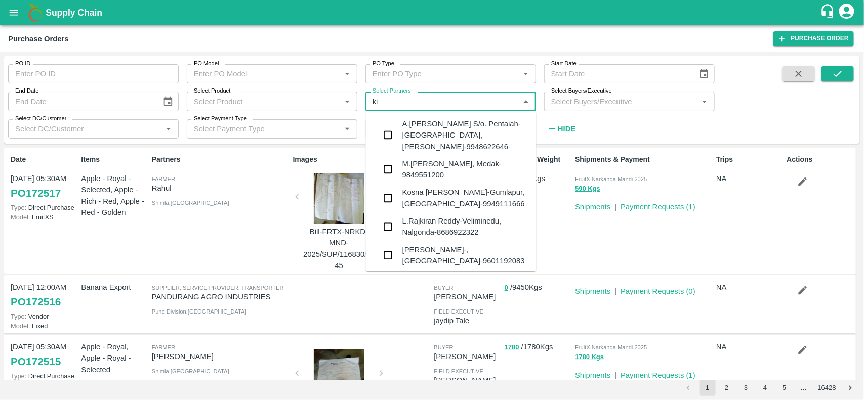
type input "k"
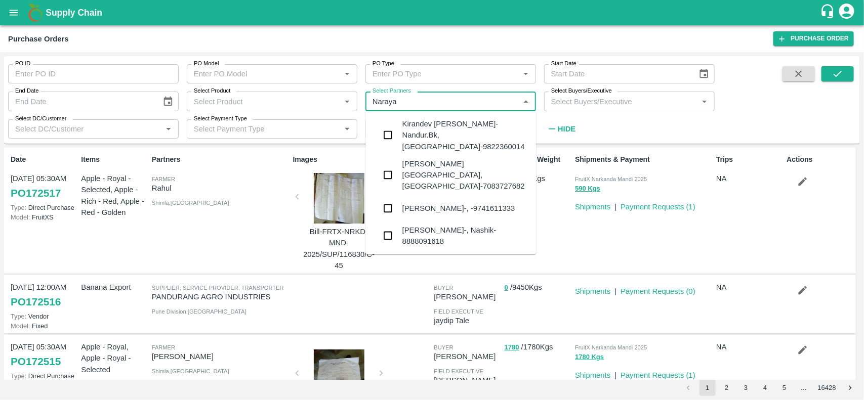
type input "Narayan"
click at [395, 198] on input "checkbox" at bounding box center [388, 208] width 20 height 20
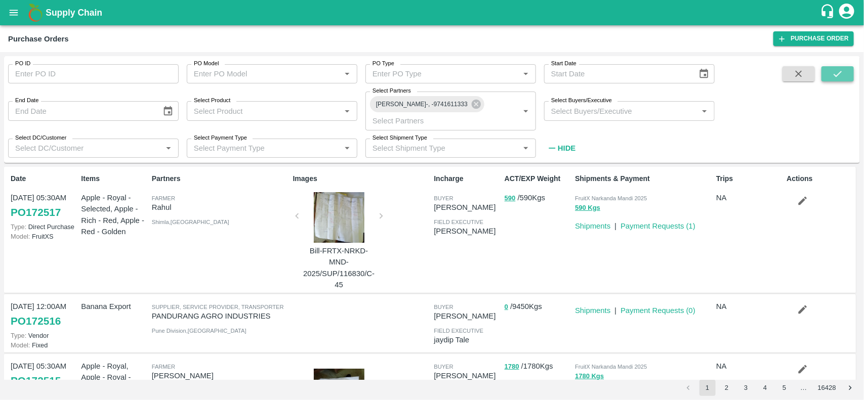
click at [834, 73] on icon "submit" at bounding box center [837, 73] width 11 height 11
